Goal: Task Accomplishment & Management: Use online tool/utility

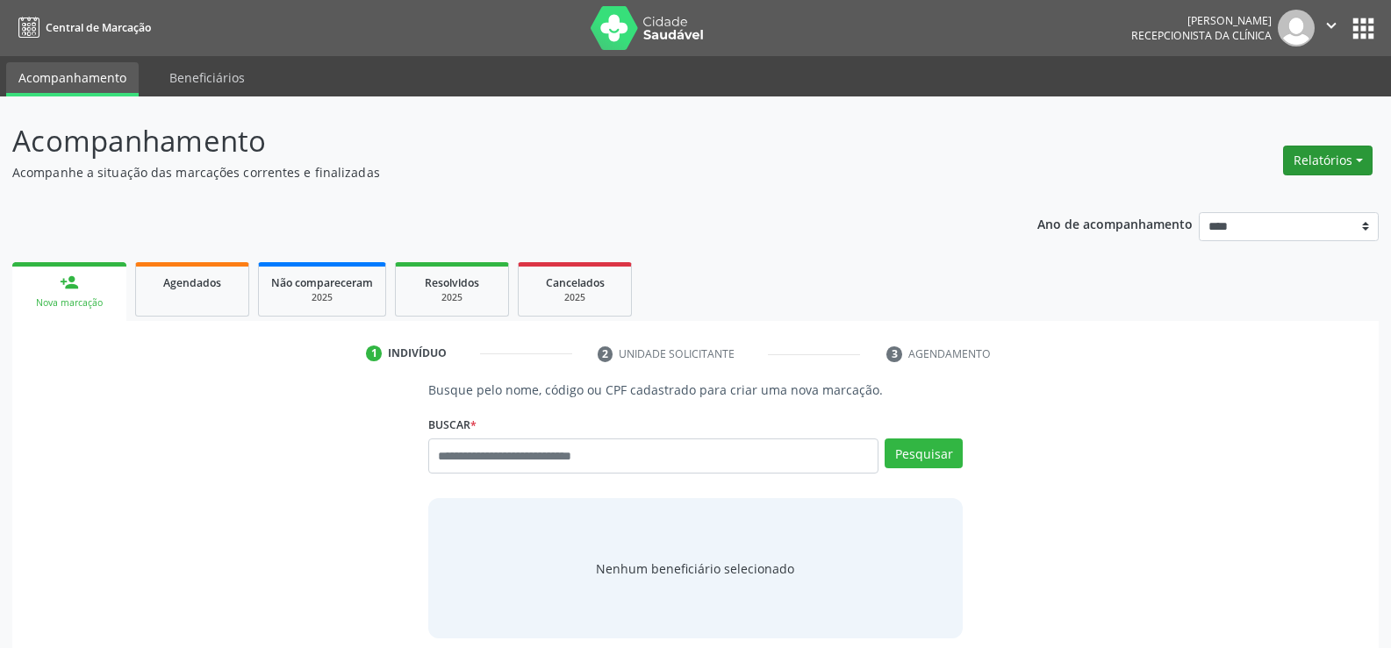
click at [1289, 156] on button "Relatórios" at bounding box center [1327, 161] width 89 height 30
click at [1269, 204] on link "Agendamentos" at bounding box center [1278, 198] width 189 height 25
select select "*"
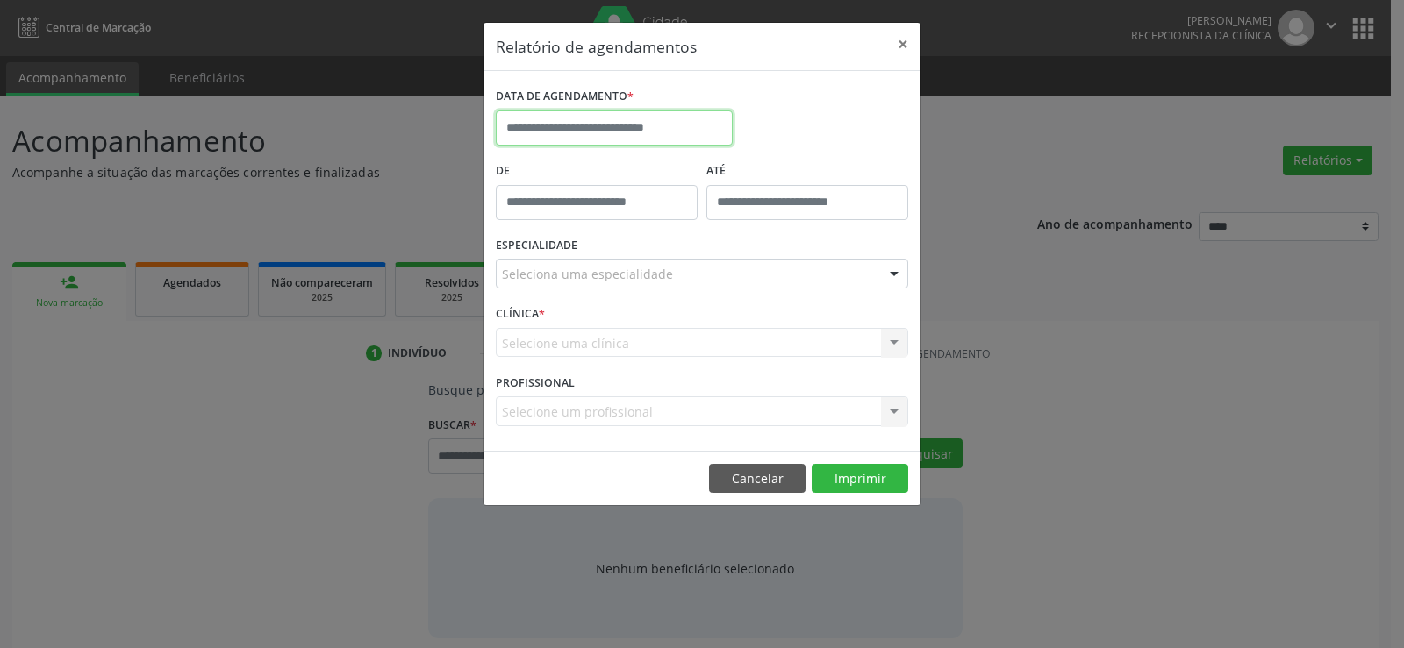
click at [535, 132] on body "Central de Marcação [PERSON_NAME] Gerra Recepcionista da clínica  Configuraçõe…" at bounding box center [702, 324] width 1404 height 648
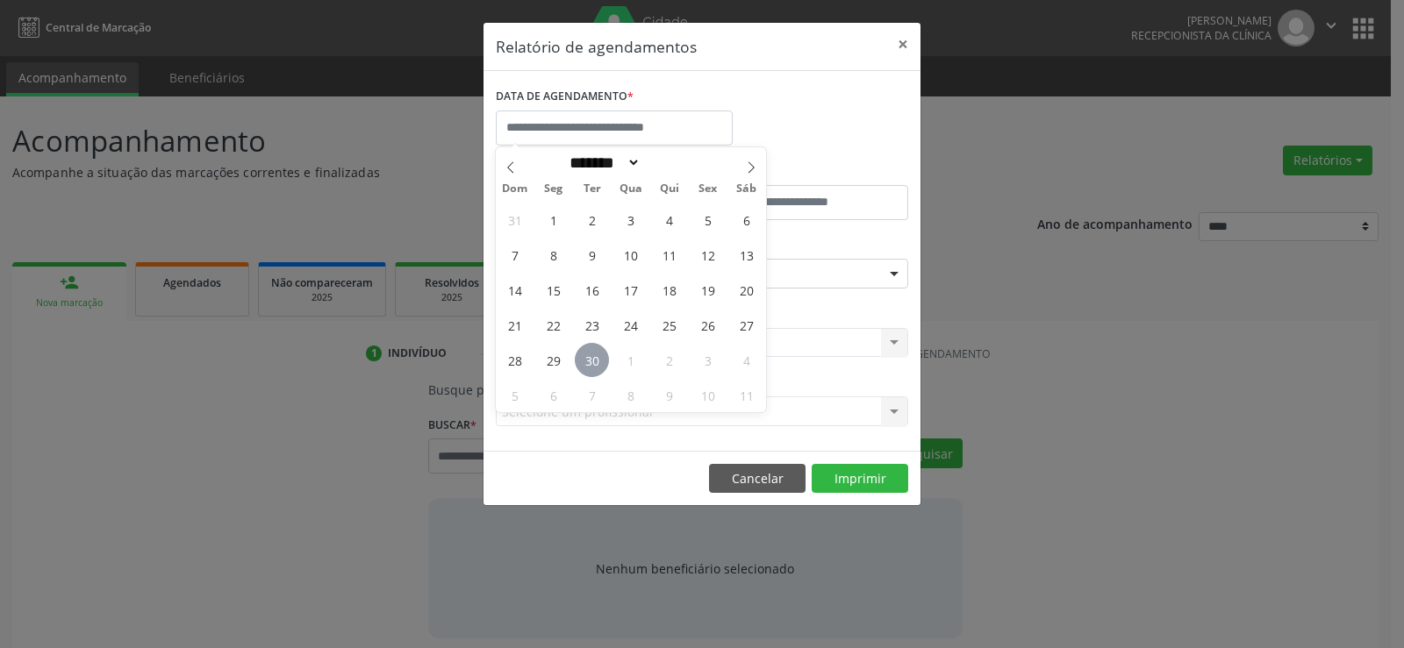
click at [589, 359] on span "30" at bounding box center [592, 360] width 34 height 34
type input "**********"
click at [589, 359] on span "30" at bounding box center [592, 360] width 34 height 34
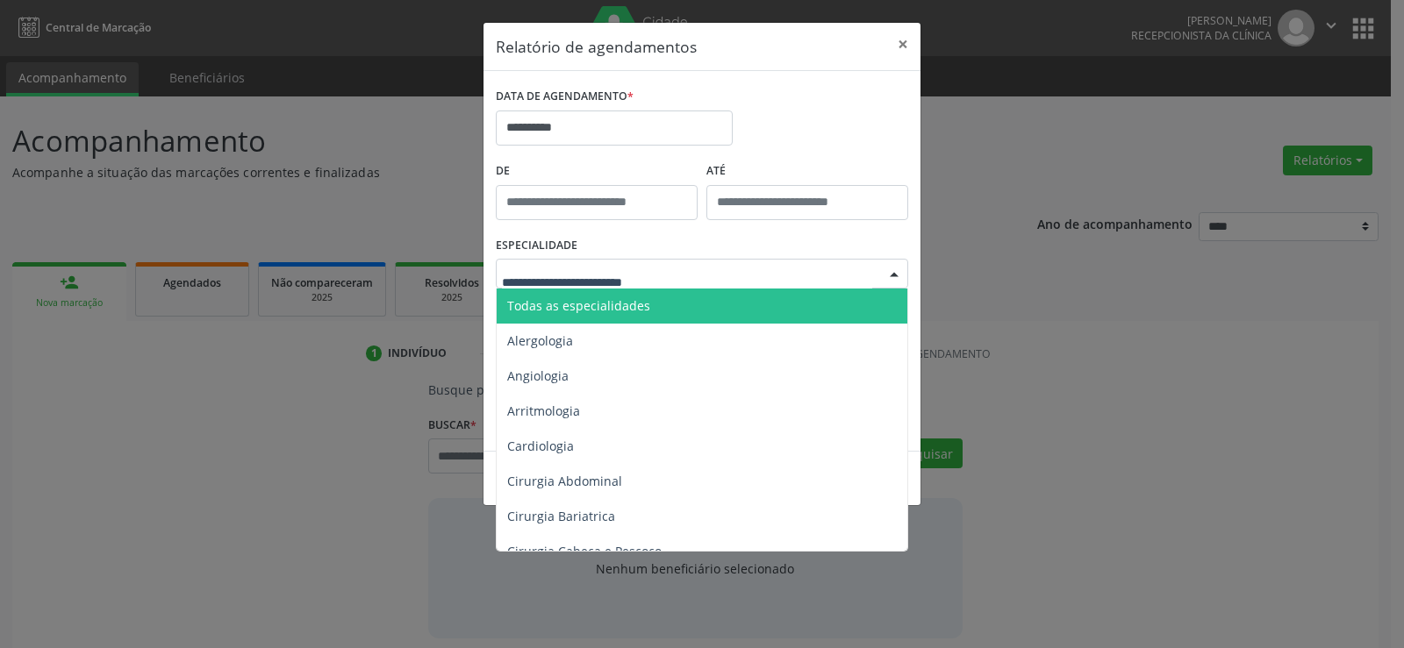
click at [605, 301] on span "Todas as especialidades" at bounding box center [578, 305] width 143 height 17
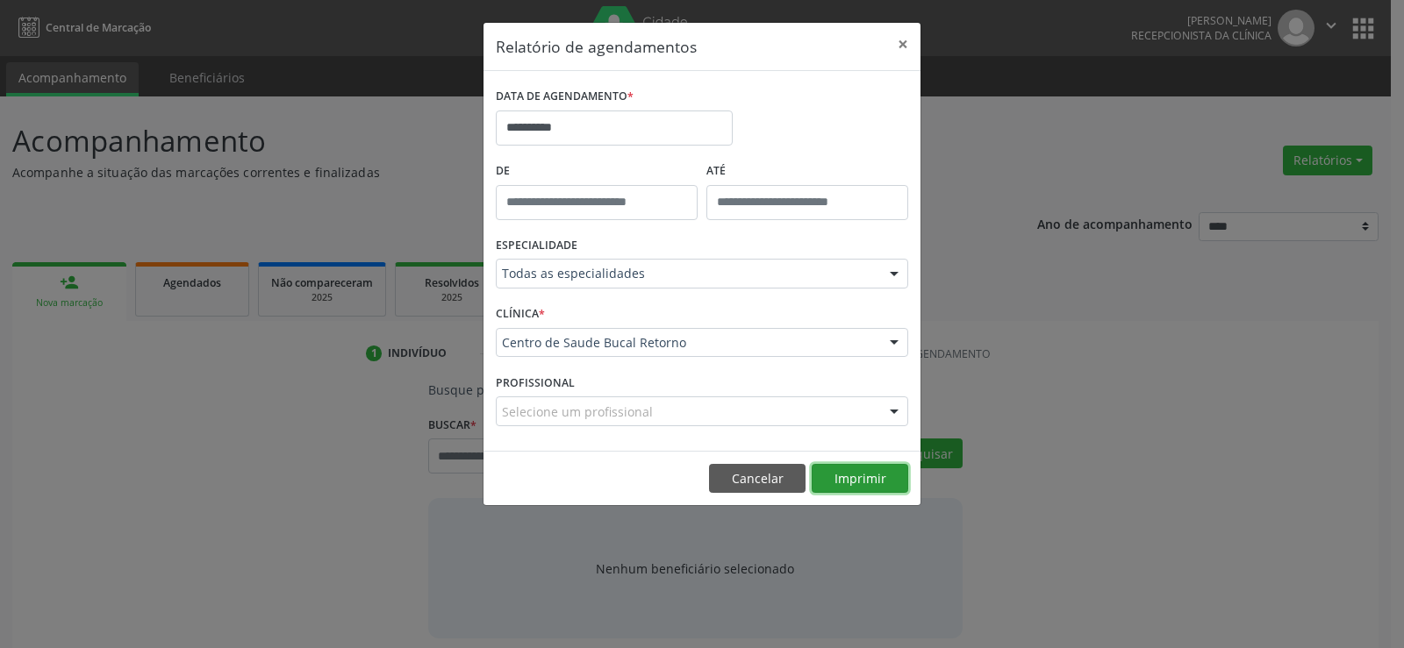
click at [860, 477] on button "Imprimir" at bounding box center [860, 479] width 97 height 30
